Goal: Information Seeking & Learning: Understand process/instructions

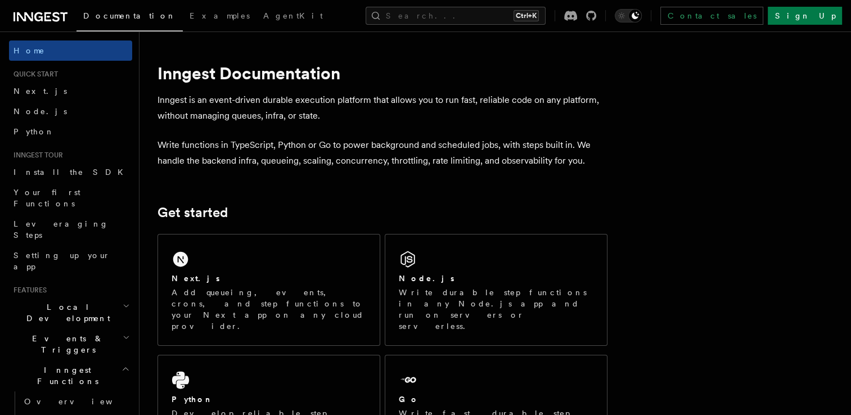
click at [33, 286] on span "Features" at bounding box center [28, 290] width 38 height 9
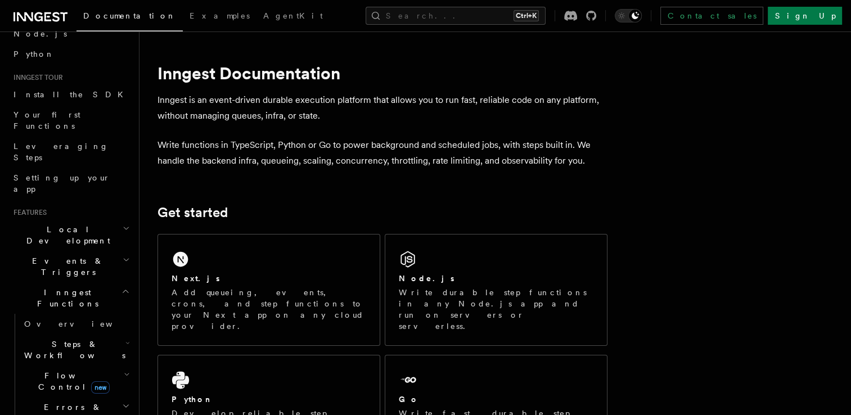
scroll to position [78, 0]
click at [42, 286] on span "Inngest Functions" at bounding box center [65, 297] width 112 height 22
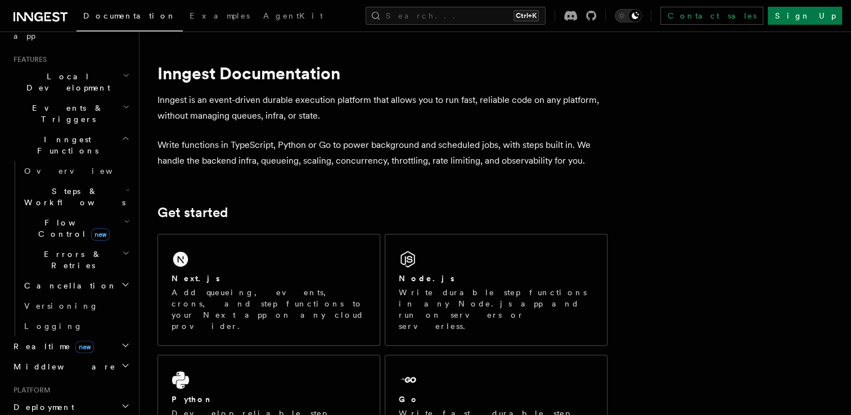
scroll to position [229, 0]
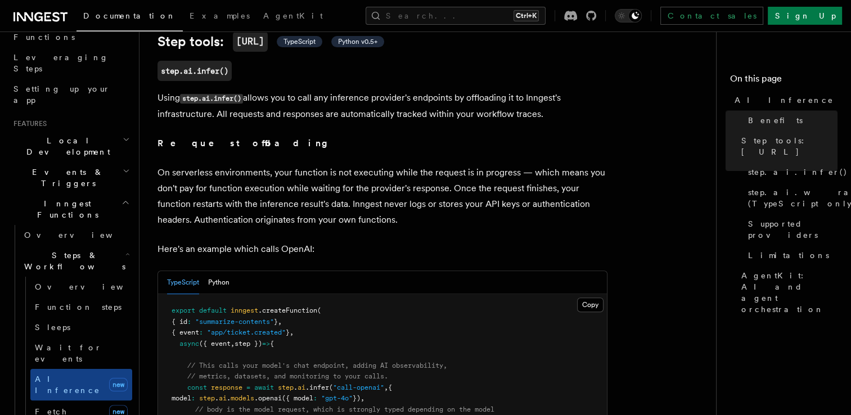
scroll to position [470, 0]
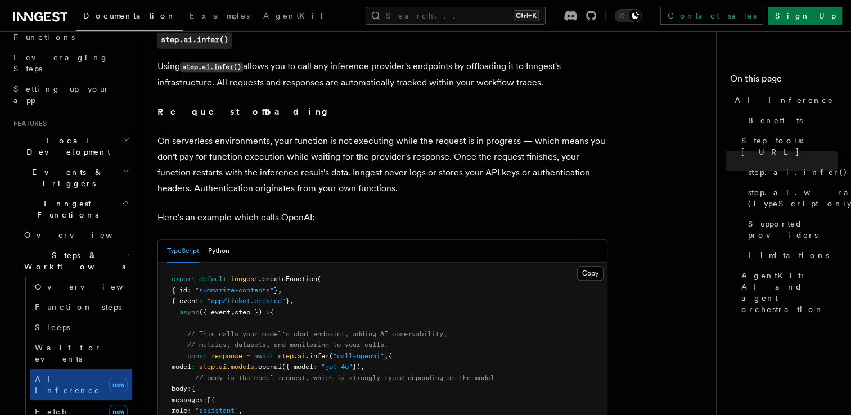
click at [210, 263] on pre "export default inngest .createFunction ( { id : "summarize-contents" } , { even…" at bounding box center [382, 395] width 449 height 264
click at [211, 247] on button "Python" at bounding box center [218, 251] width 21 height 23
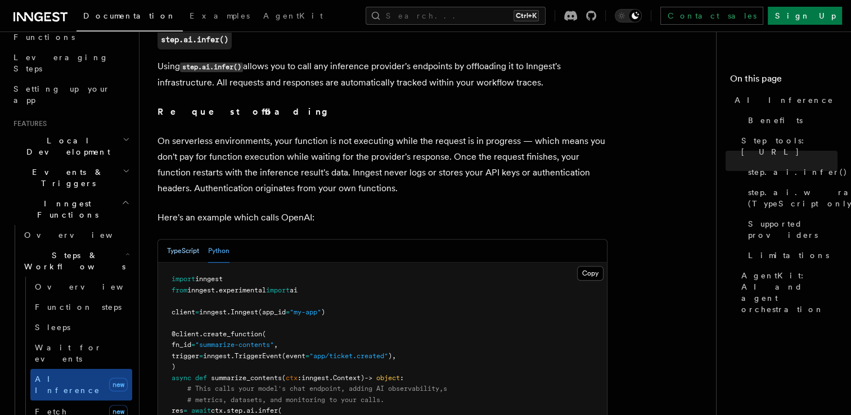
click at [193, 244] on button "TypeScript" at bounding box center [183, 251] width 32 height 23
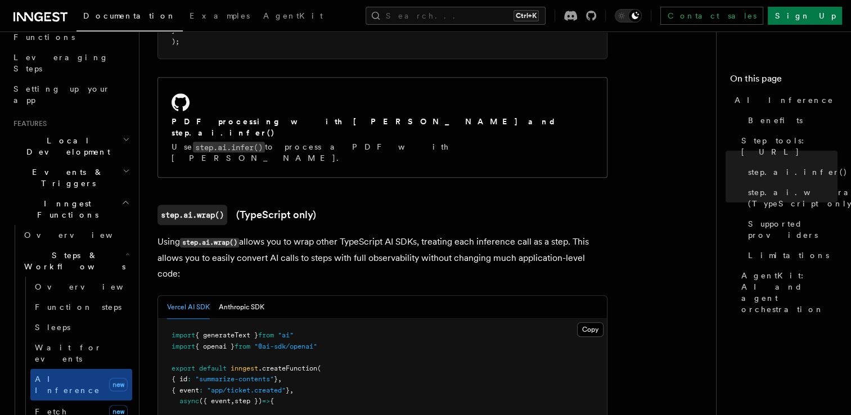
scroll to position [1001, 0]
